Goal: Information Seeking & Learning: Learn about a topic

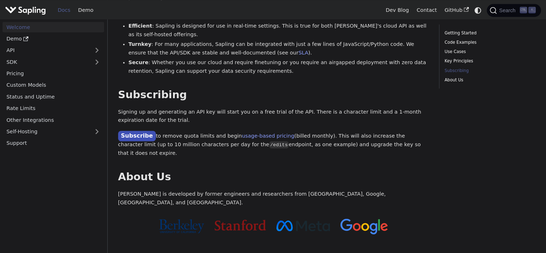
scroll to position [545, 0]
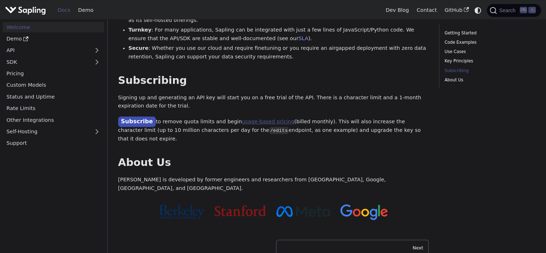
click at [254, 119] on link "usage-based pricing" at bounding box center [268, 122] width 52 height 6
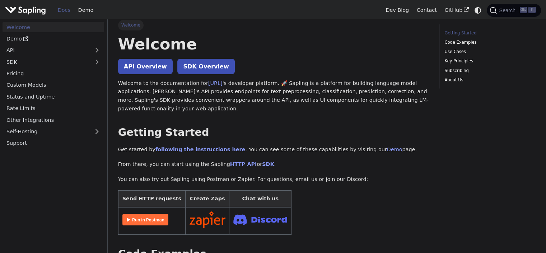
scroll to position [0, 0]
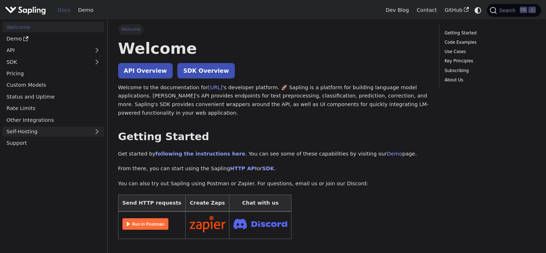
click at [64, 130] on link "Self-Hosting" at bounding box center [54, 132] width 102 height 10
click at [55, 144] on link "Overview" at bounding box center [55, 143] width 98 height 10
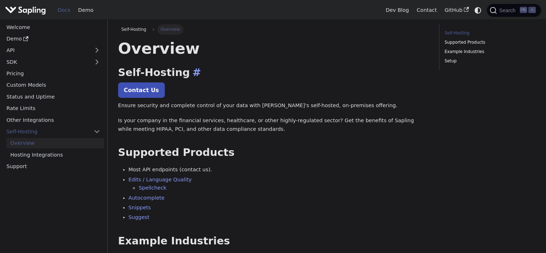
click at [241, 73] on h2 "Self-Hosting ​" at bounding box center [273, 72] width 310 height 13
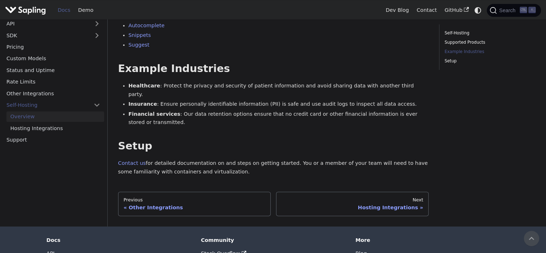
scroll to position [172, 0]
click at [64, 123] on link "Hosting Integrations" at bounding box center [55, 128] width 98 height 10
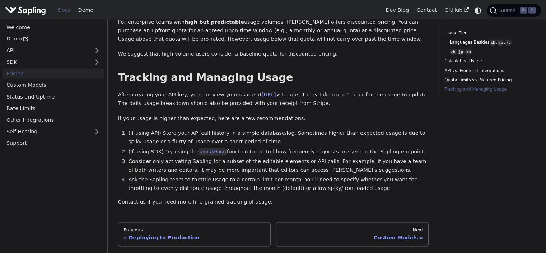
scroll to position [1033, 0]
